Goal: Find specific page/section: Find specific page/section

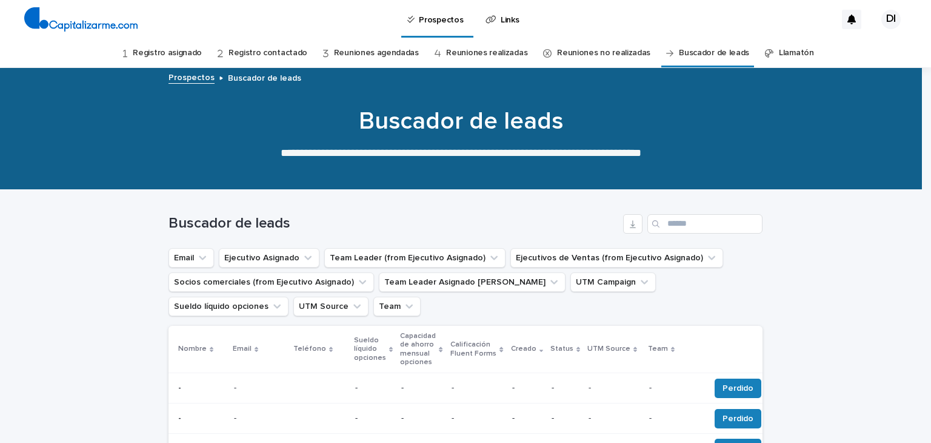
click at [175, 52] on link "Registro asignado" at bounding box center [167, 53] width 69 height 29
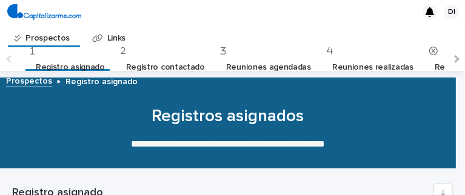
click at [261, 68] on link "Reuniones agendadas" at bounding box center [268, 67] width 85 height 24
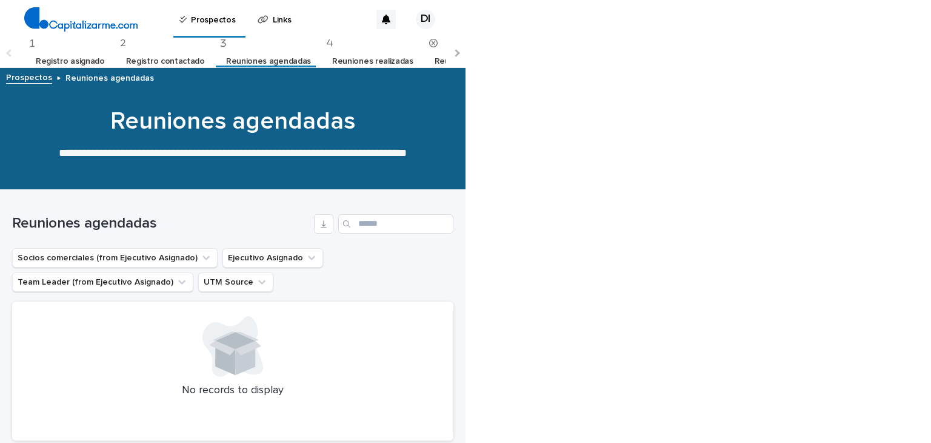
click at [460, 52] on div at bounding box center [455, 53] width 19 height 29
click at [460, 55] on div at bounding box center [455, 53] width 19 height 29
